Goal: Find specific page/section: Find specific page/section

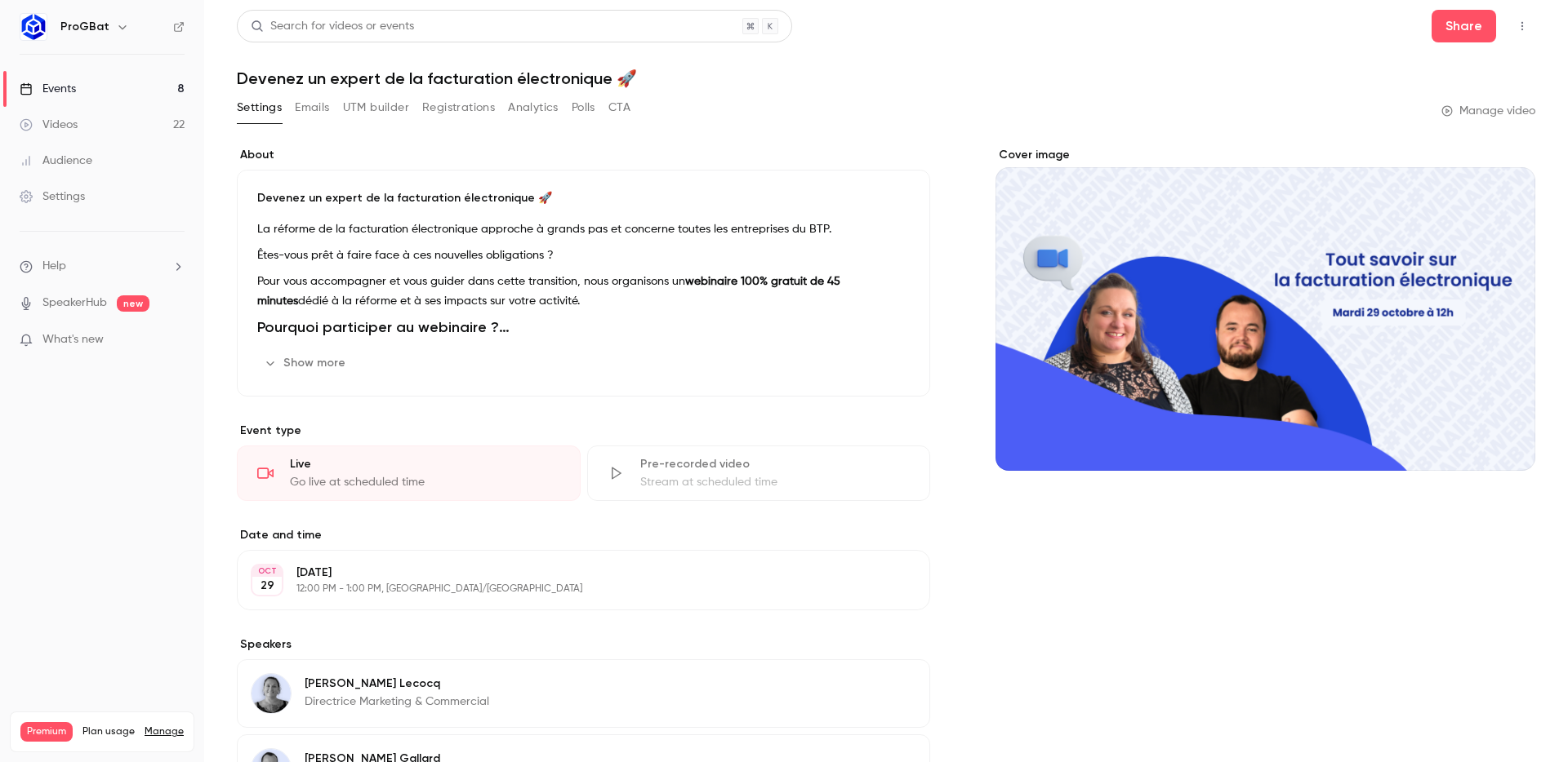
click at [105, 88] on link "Events 8" at bounding box center [102, 89] width 204 height 36
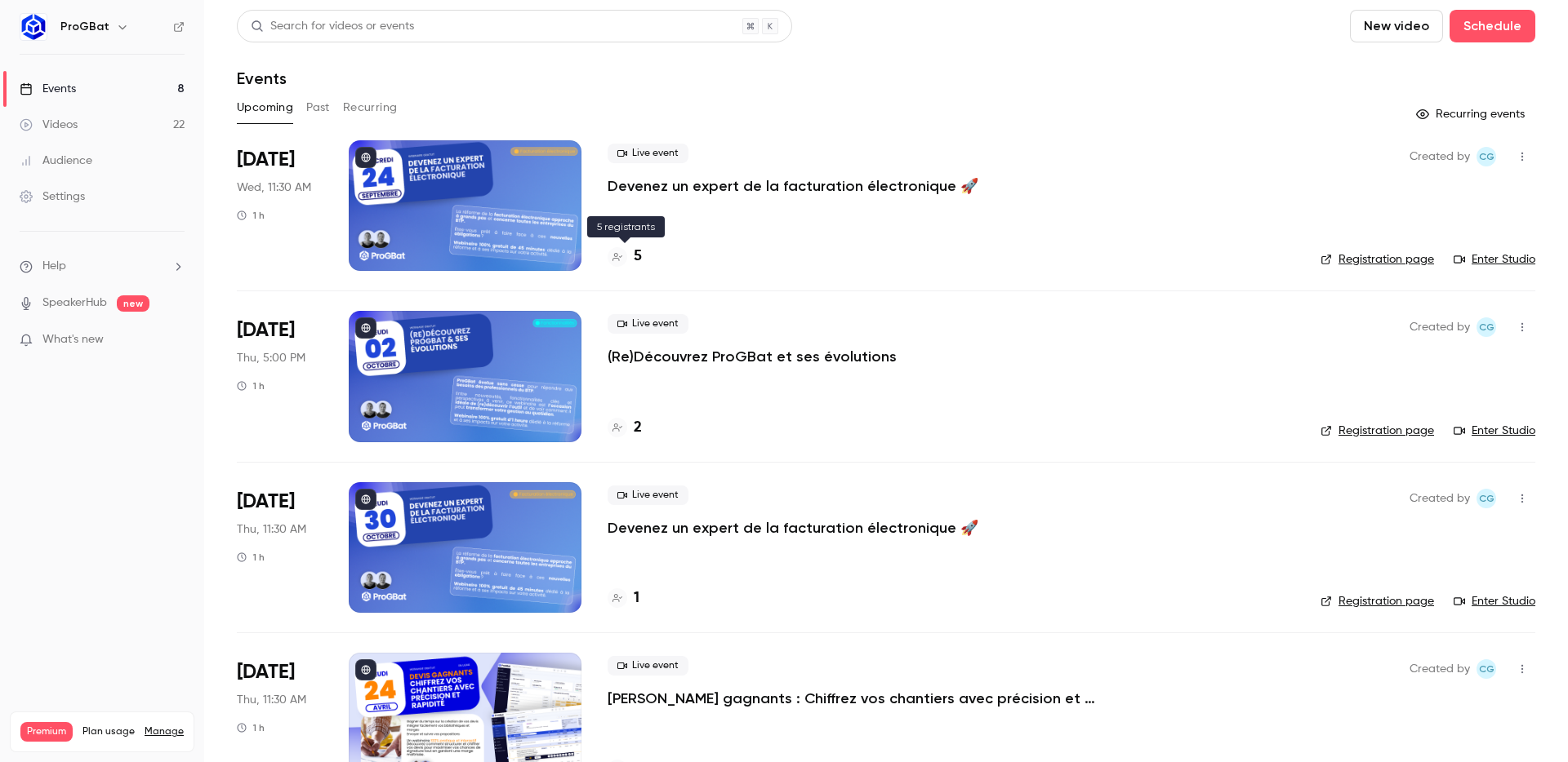
click at [634, 257] on h4 "5" at bounding box center [638, 257] width 9 height 22
